Goal: Task Accomplishment & Management: Use online tool/utility

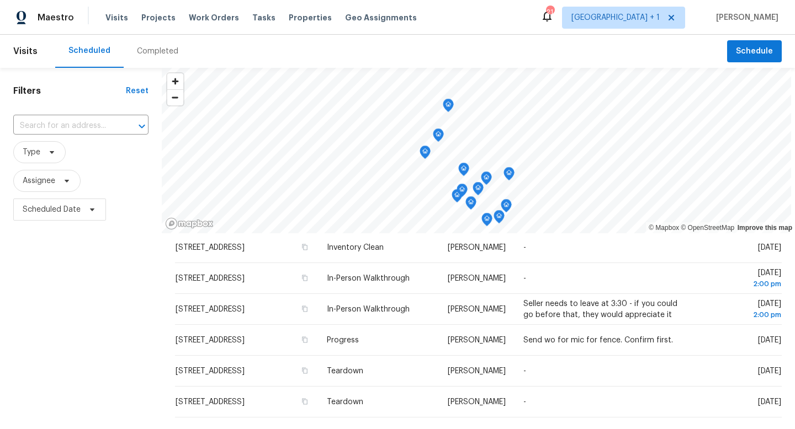
scroll to position [435, 0]
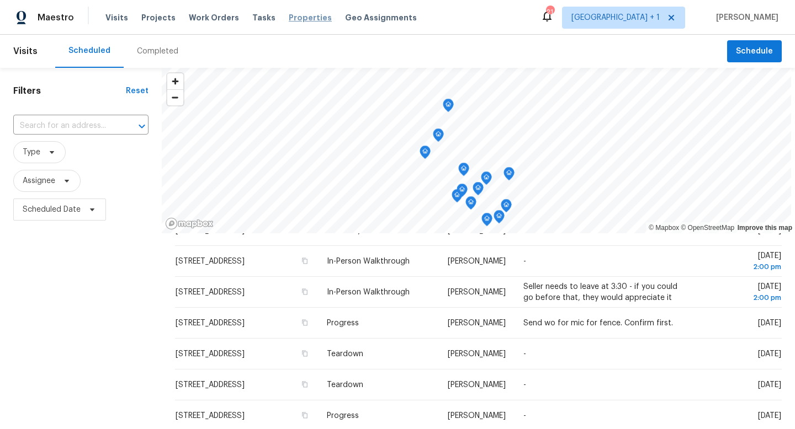
click at [297, 20] on span "Properties" at bounding box center [310, 17] width 43 height 11
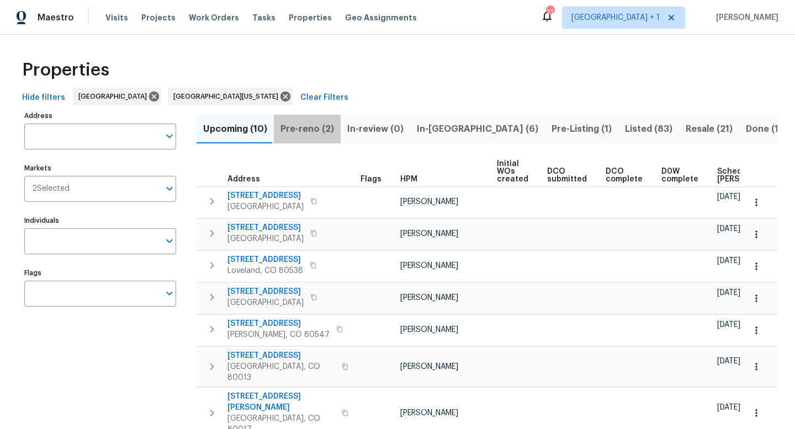
click at [314, 129] on span "Pre-reno (2)" at bounding box center [307, 128] width 54 height 15
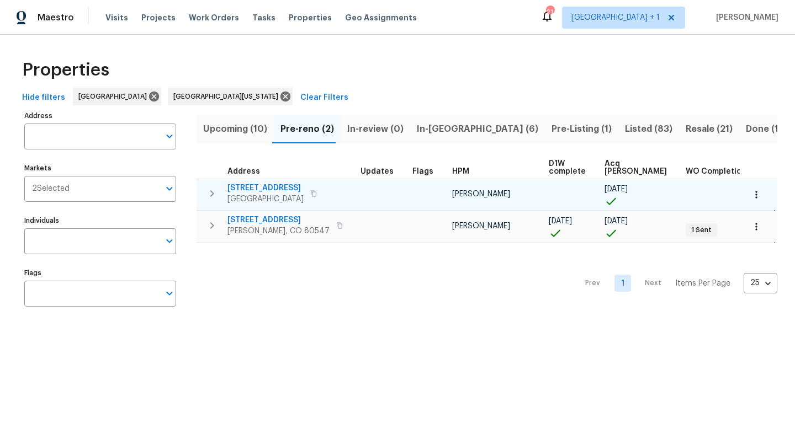
click at [273, 185] on span "[STREET_ADDRESS]" at bounding box center [265, 188] width 76 height 11
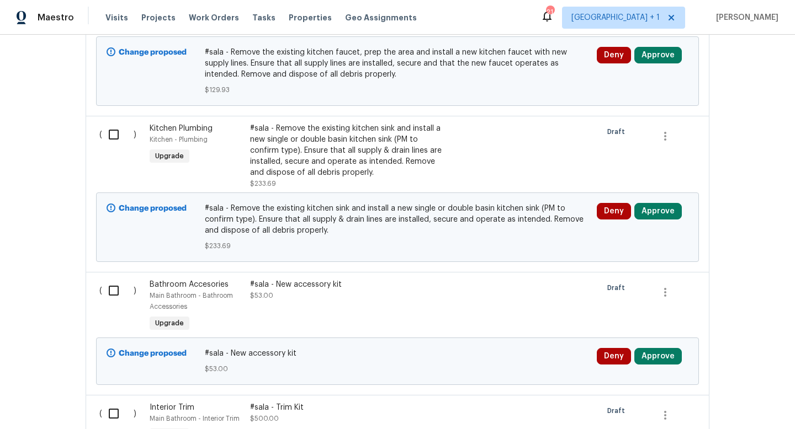
scroll to position [1804, 0]
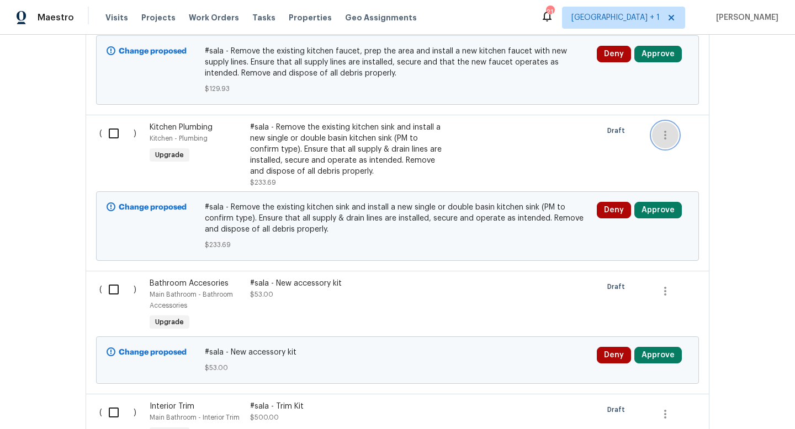
click at [663, 129] on icon "button" at bounding box center [664, 135] width 13 height 13
click at [678, 114] on li "Cancel" at bounding box center [673, 116] width 42 height 18
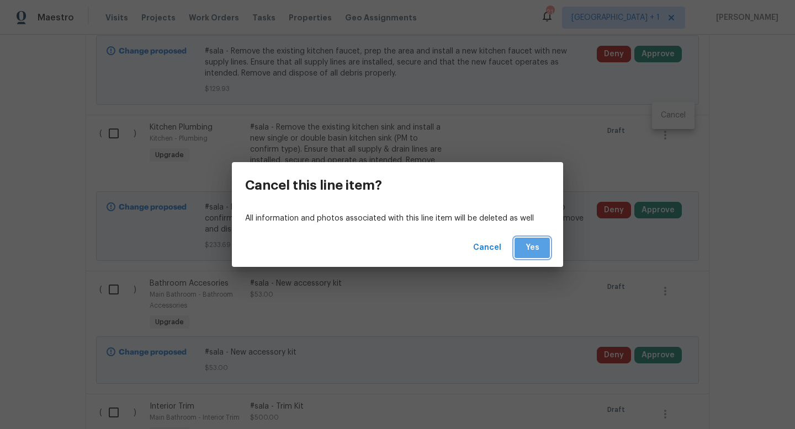
click at [534, 246] on span "Yes" at bounding box center [532, 248] width 18 height 14
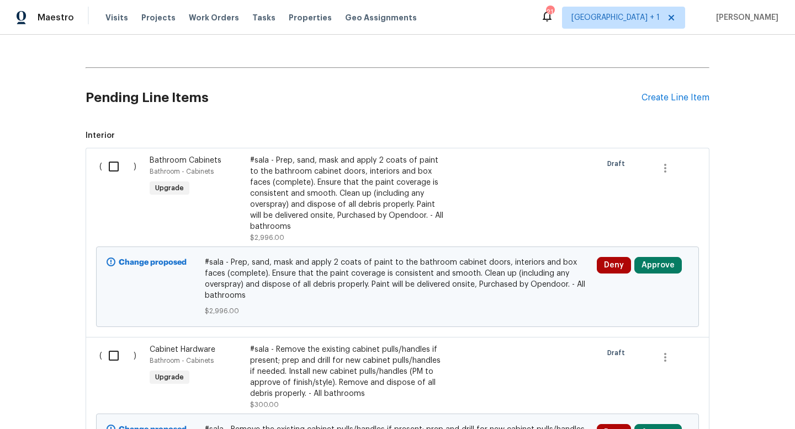
scroll to position [214, 0]
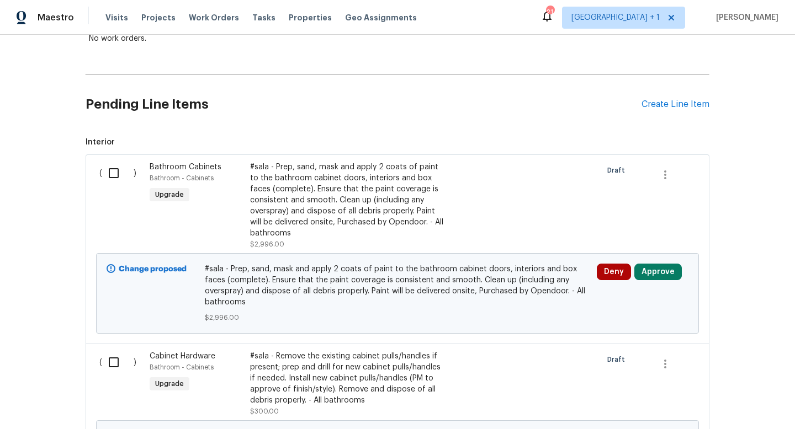
click at [370, 195] on div "#sala - Prep, sand, mask and apply 2 coats of paint to the bathroom cabinet doo…" at bounding box center [347, 200] width 194 height 77
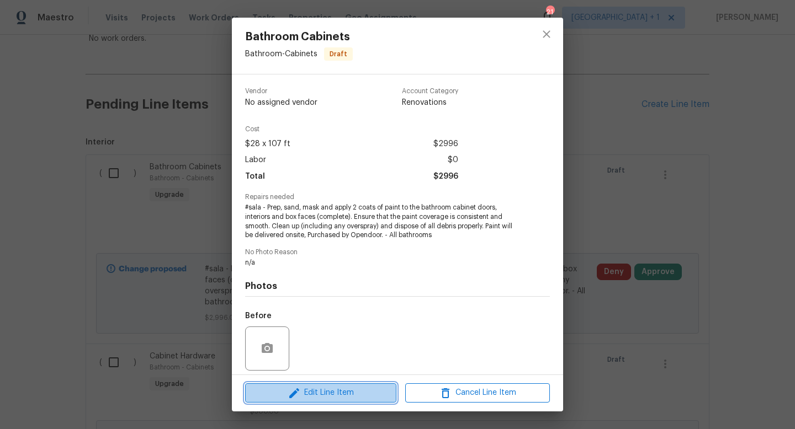
click at [336, 395] on span "Edit Line Item" at bounding box center [320, 393] width 145 height 14
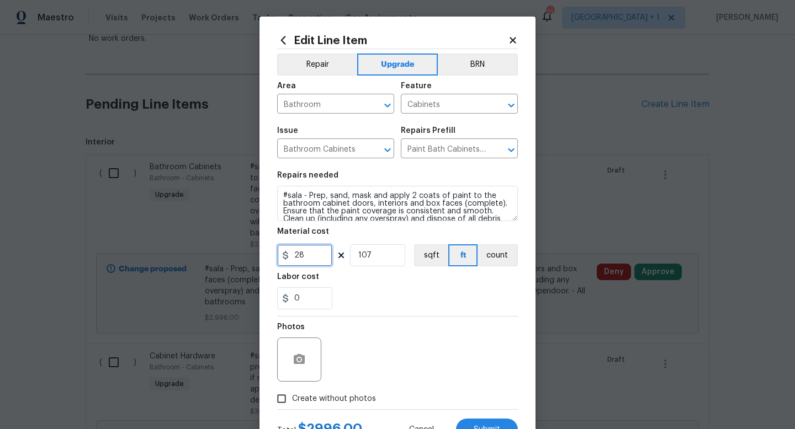
click at [324, 256] on input "28" at bounding box center [304, 256] width 55 height 22
type input "900"
click at [385, 257] on input "107" at bounding box center [377, 256] width 55 height 22
type input "1"
click at [410, 342] on div "Photos" at bounding box center [397, 353] width 241 height 72
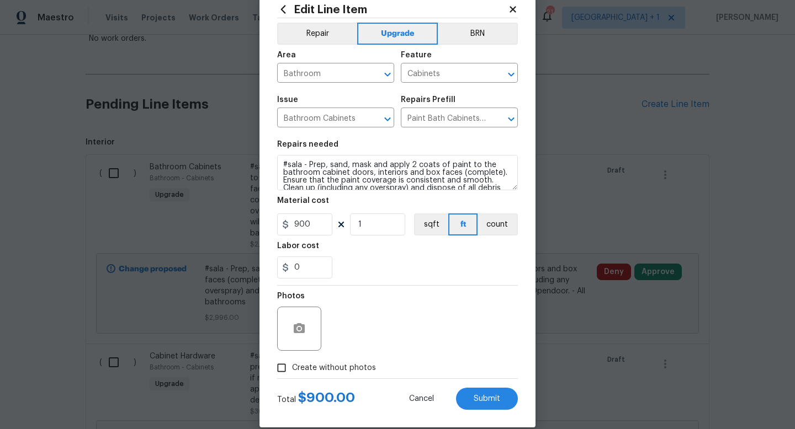
scroll to position [46, 0]
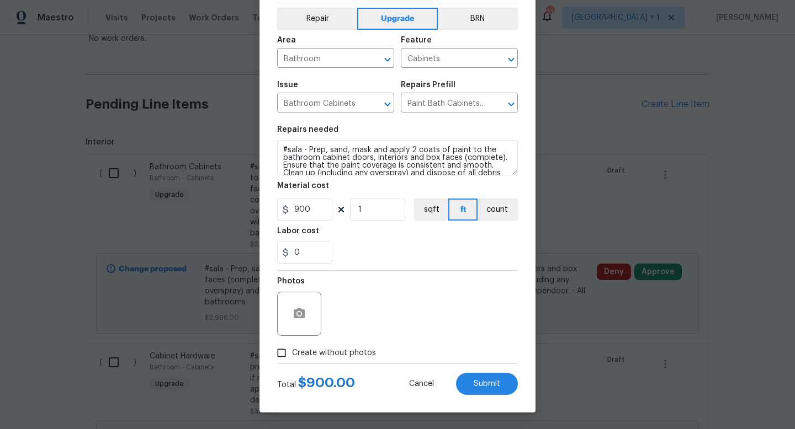
click at [355, 352] on span "Create without photos" at bounding box center [334, 354] width 84 height 12
click at [292, 352] on input "Create without photos" at bounding box center [281, 353] width 21 height 21
checkbox input "true"
click at [471, 383] on button "Submit" at bounding box center [487, 384] width 62 height 22
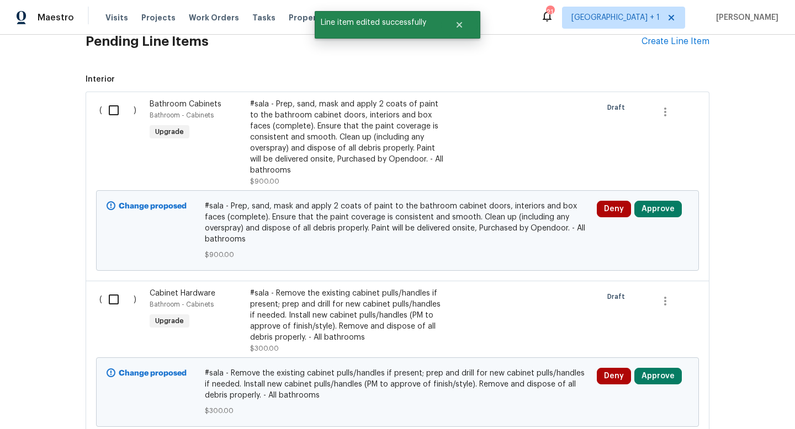
scroll to position [317, 0]
